Goal: Task Accomplishment & Management: Manage account settings

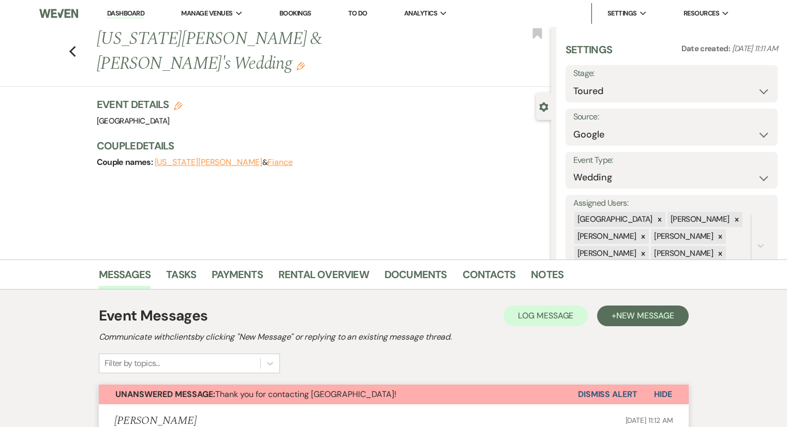
select select "5"
select select "6"
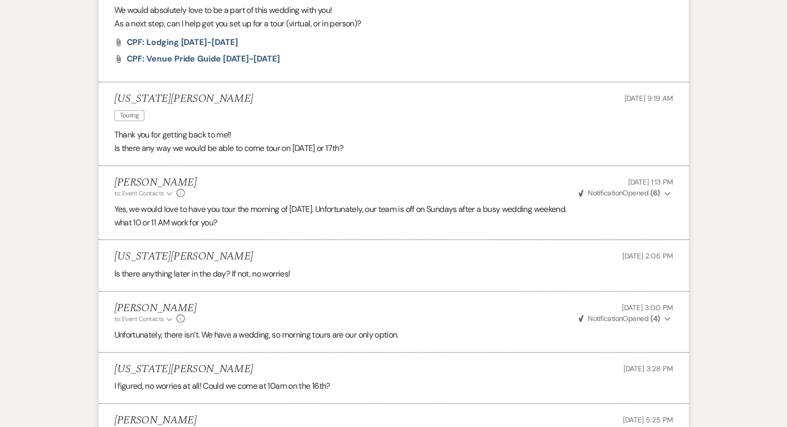
select select "5"
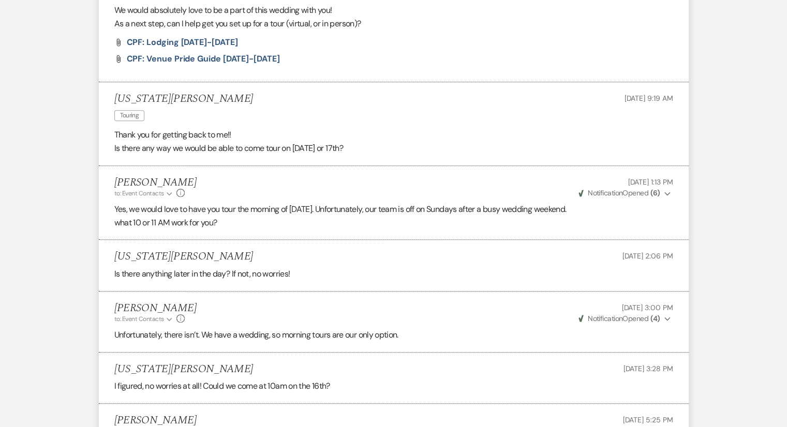
select select "5"
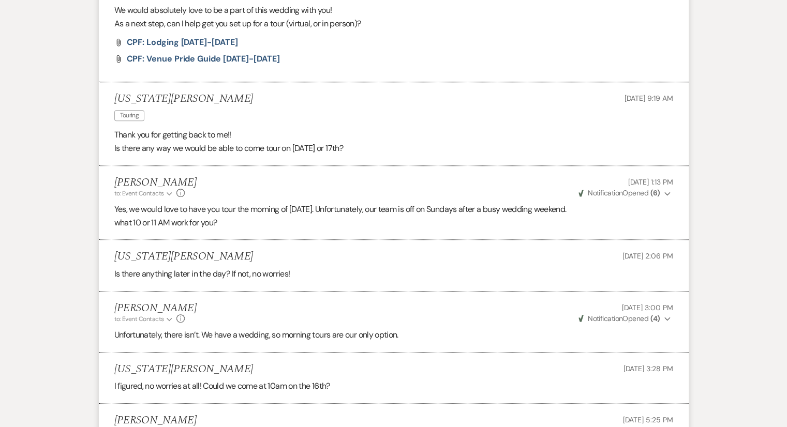
select select "5"
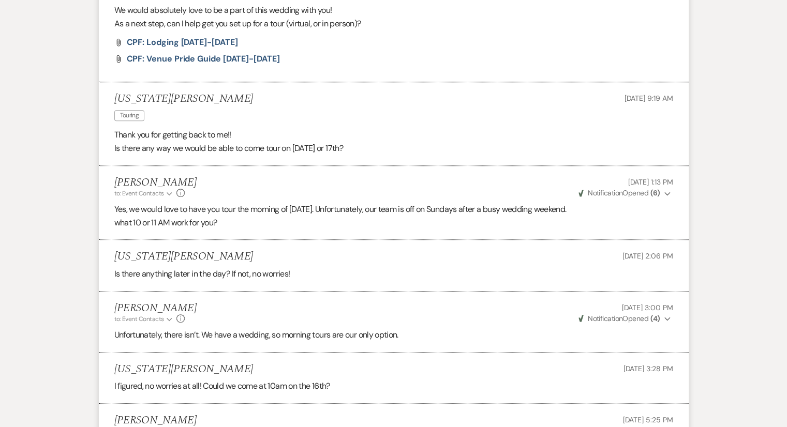
select select "5"
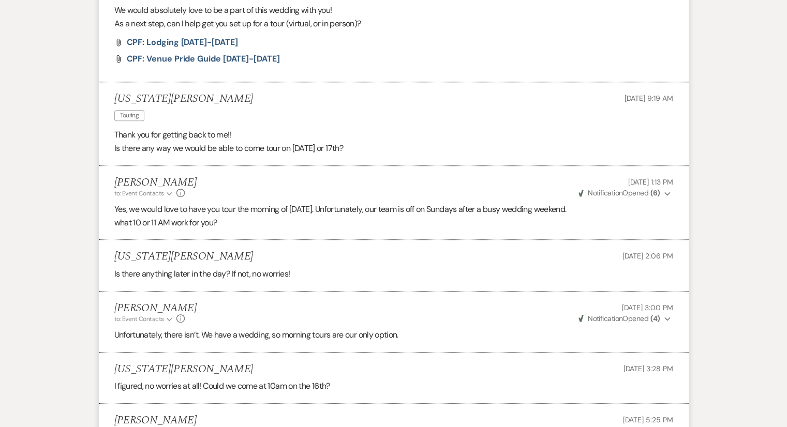
select select "5"
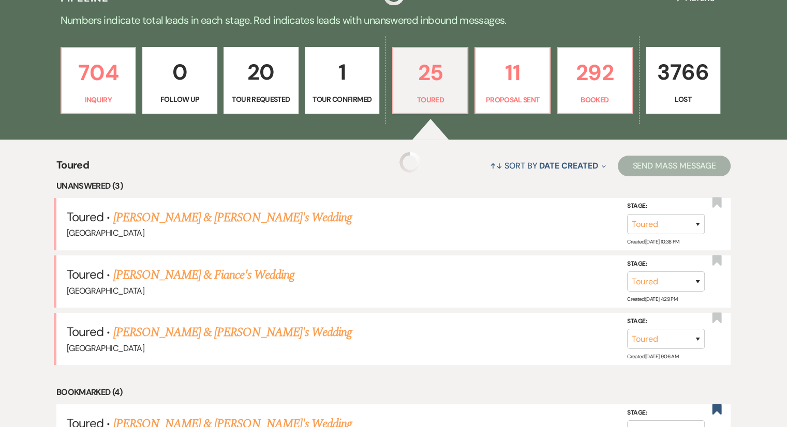
select select "5"
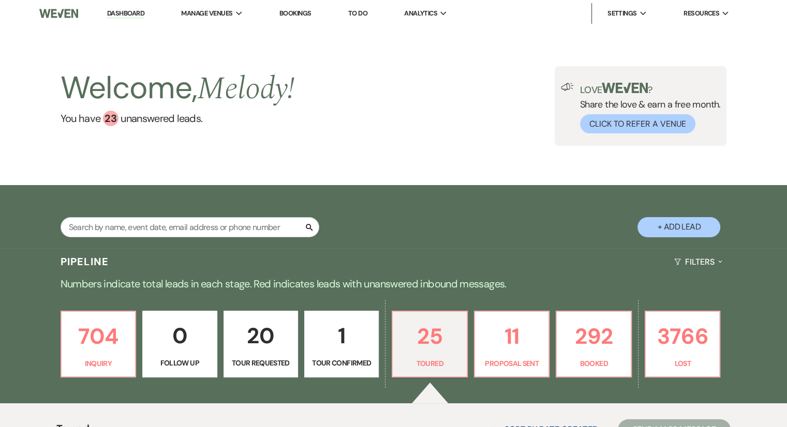
click at [300, 16] on link "Bookings" at bounding box center [295, 13] width 32 height 9
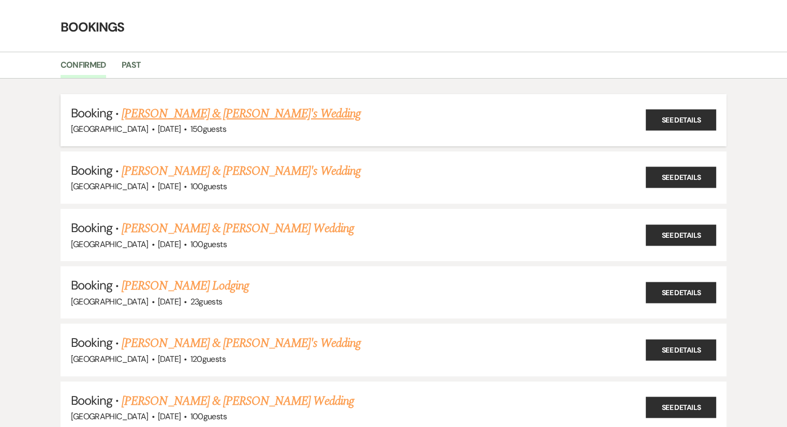
scroll to position [52, 0]
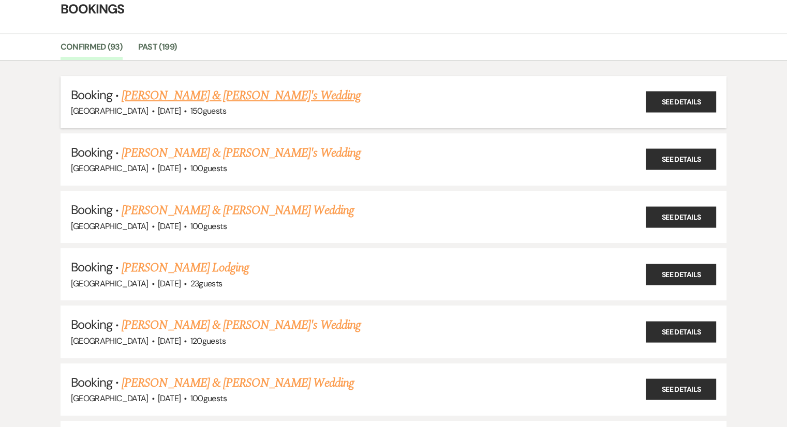
click at [226, 101] on link "[PERSON_NAME] & [PERSON_NAME]'s Wedding" at bounding box center [241, 95] width 239 height 19
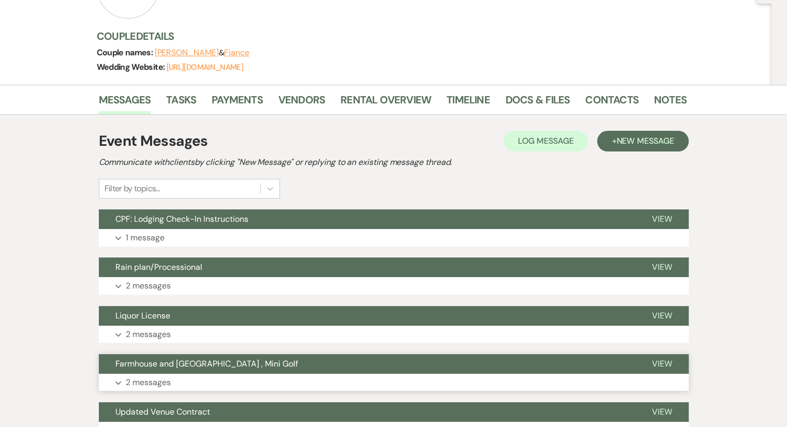
scroll to position [207, 0]
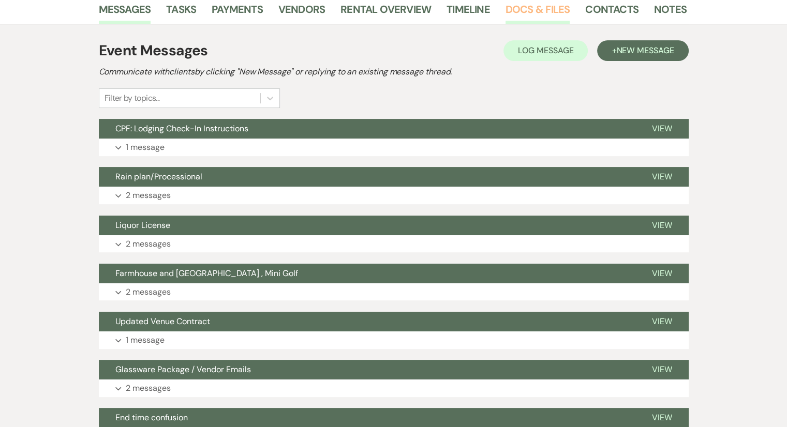
click at [511, 9] on link "Docs & Files" at bounding box center [538, 12] width 64 height 23
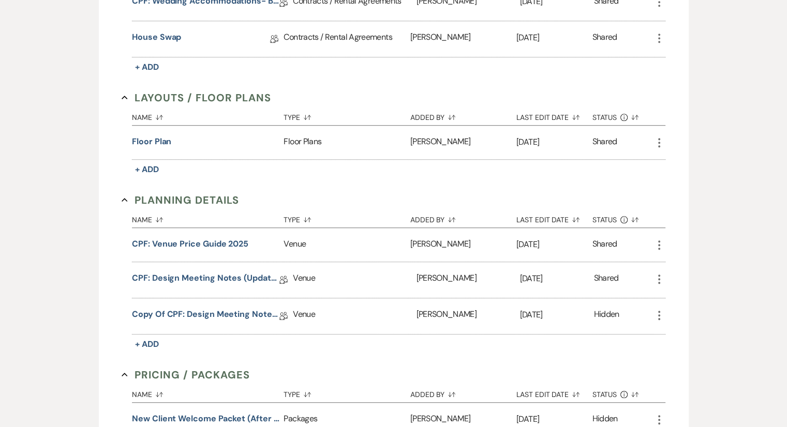
scroll to position [756, 0]
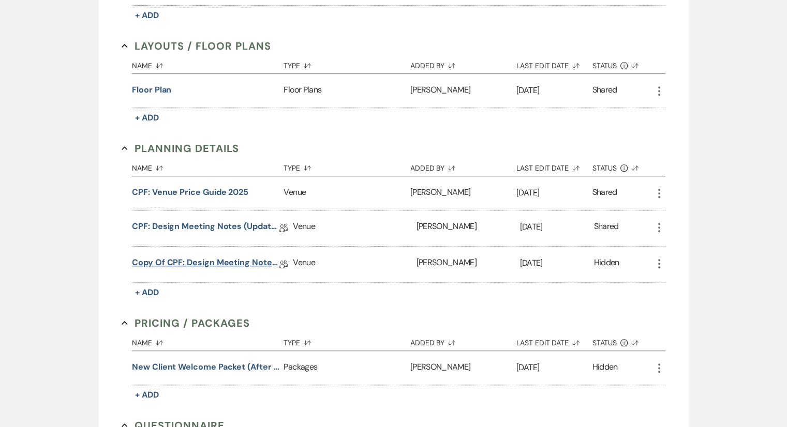
click at [232, 257] on link "Copy of CPF: Design Meeting Notes (Updated: [DATE] )" at bounding box center [205, 265] width 147 height 16
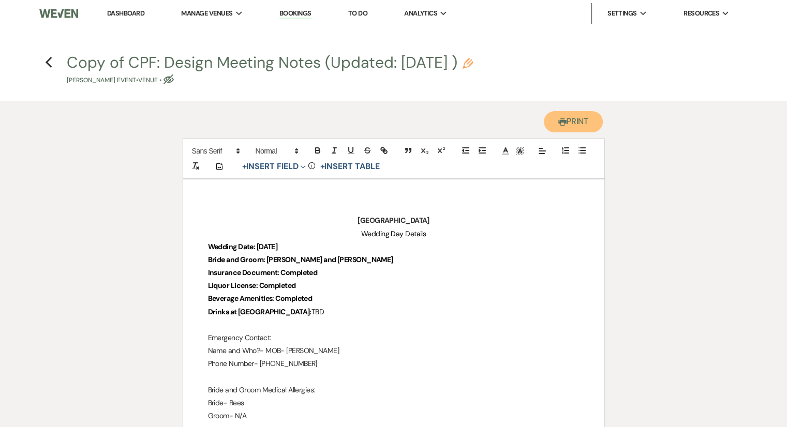
click at [551, 131] on button "Printer Print" at bounding box center [574, 121] width 60 height 21
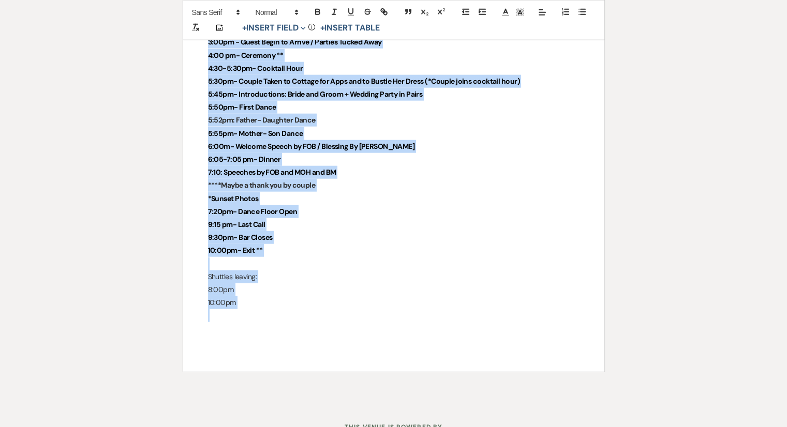
scroll to position [2532, 0]
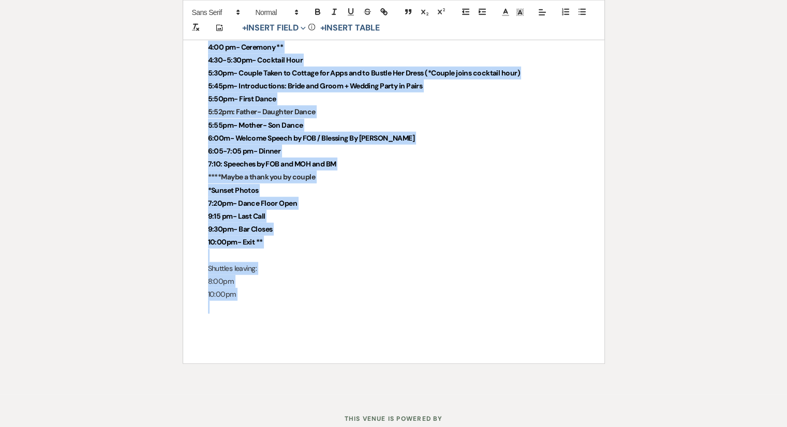
drag, startPoint x: 315, startPoint y: 93, endPoint x: 416, endPoint y: 347, distance: 273.2
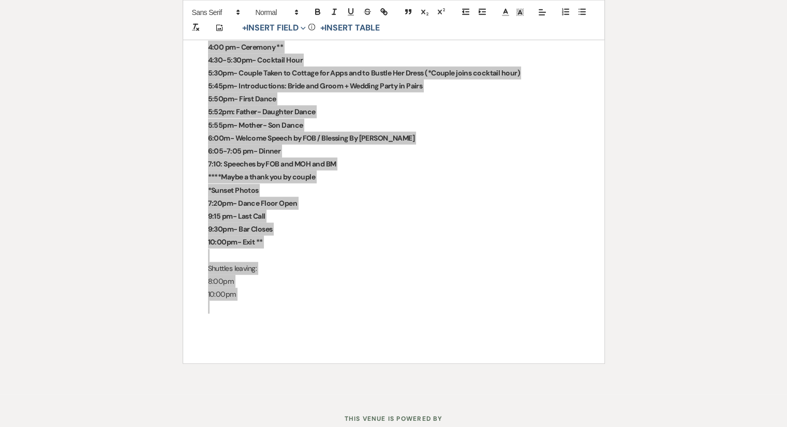
scroll to position [2242, 0]
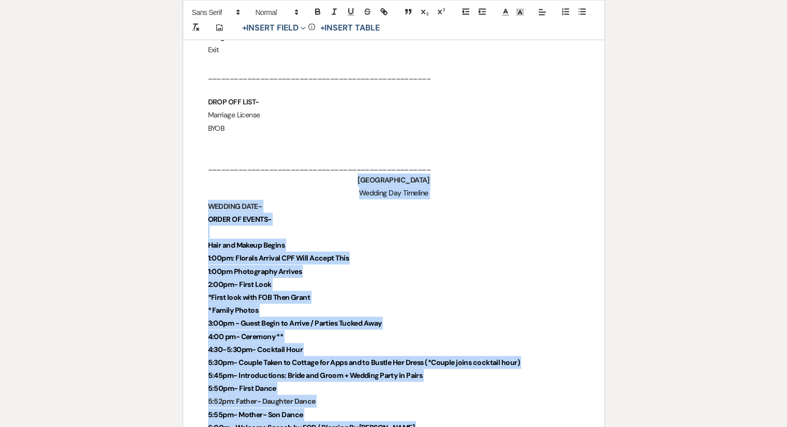
click at [460, 306] on p "* Family Photos" at bounding box center [394, 310] width 372 height 13
